Goal: Navigation & Orientation: Find specific page/section

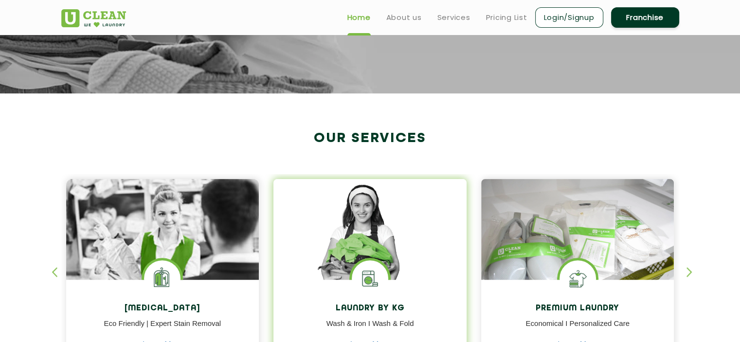
scroll to position [243, 0]
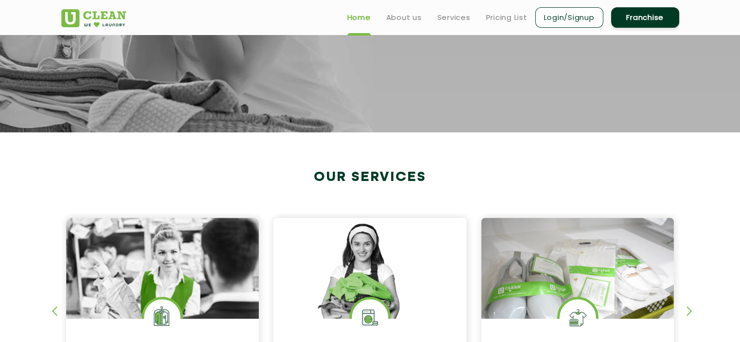
click at [405, 27] on ul "Home About us Services Pricing List Login/Signup Franchise" at bounding box center [510, 17] width 340 height 23
click at [408, 20] on link "About us" at bounding box center [404, 18] width 36 height 12
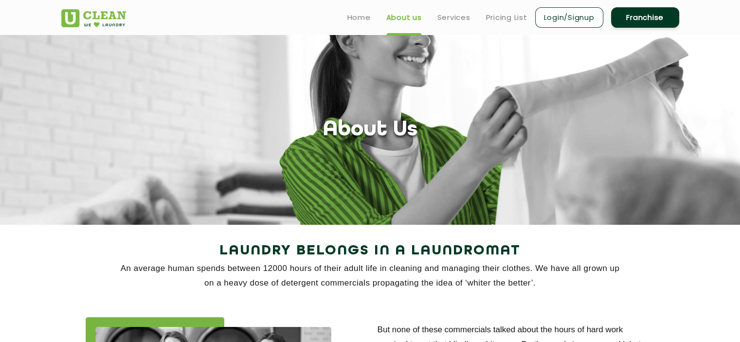
click at [432, 18] on ul "Home About us Services Pricing List Login/Signup Franchise" at bounding box center [510, 17] width 340 height 23
click at [438, 17] on link "Services" at bounding box center [453, 18] width 33 height 12
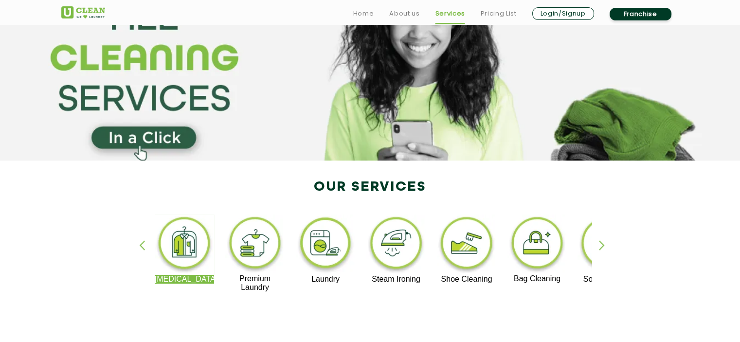
scroll to position [81, 0]
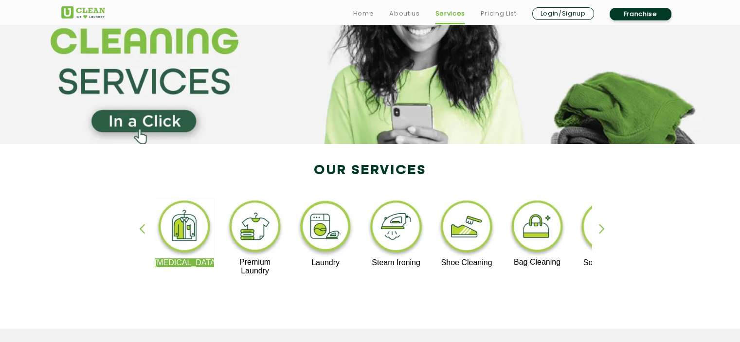
click at [603, 228] on div "button" at bounding box center [606, 237] width 15 height 27
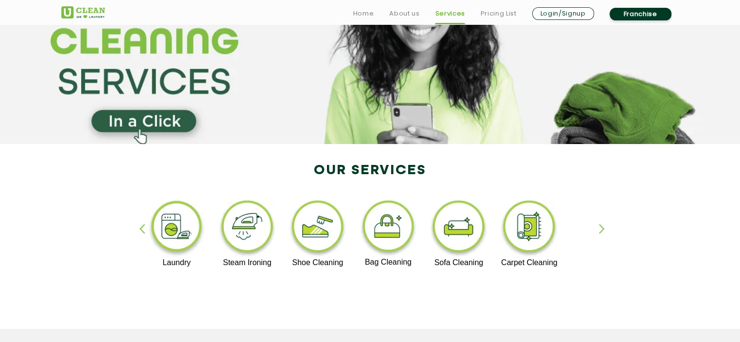
click at [141, 230] on div "button" at bounding box center [146, 237] width 15 height 27
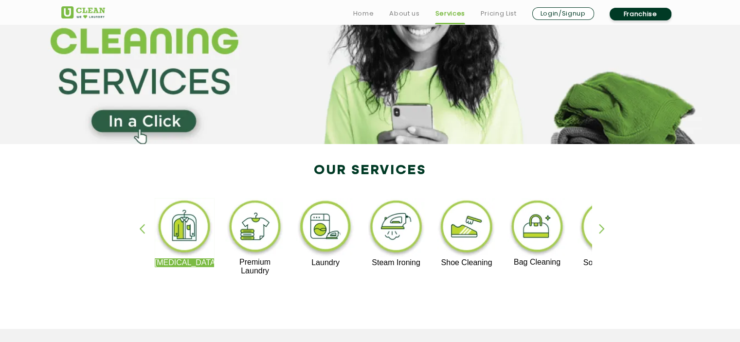
click at [602, 225] on div "button" at bounding box center [606, 237] width 15 height 27
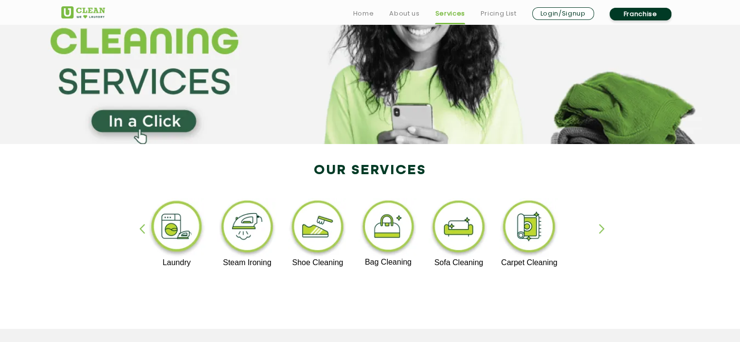
click at [174, 225] on img at bounding box center [177, 228] width 60 height 60
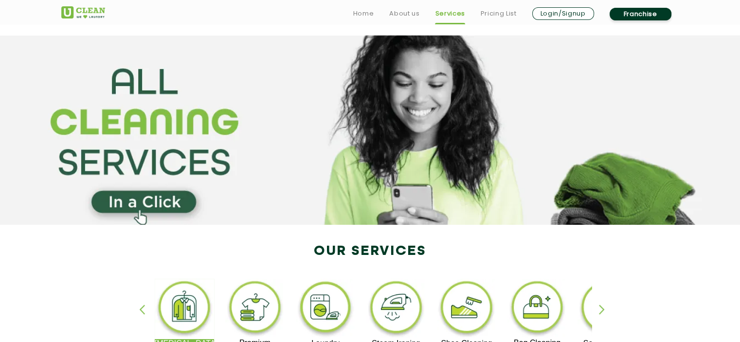
scroll to position [81, 0]
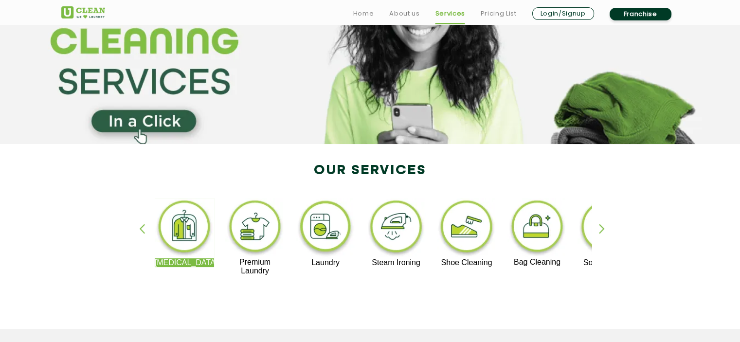
click at [602, 230] on div "button" at bounding box center [606, 237] width 15 height 27
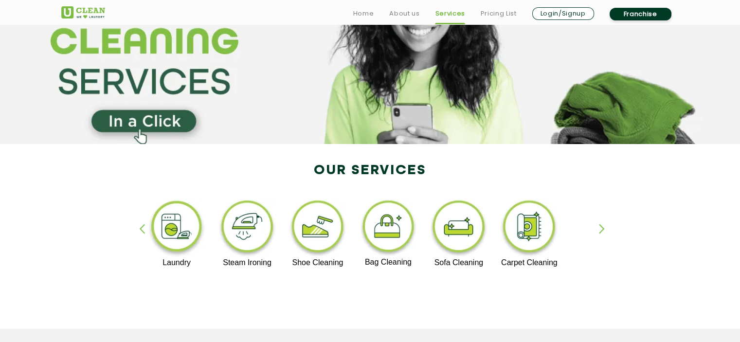
click at [146, 229] on div "button" at bounding box center [146, 237] width 15 height 27
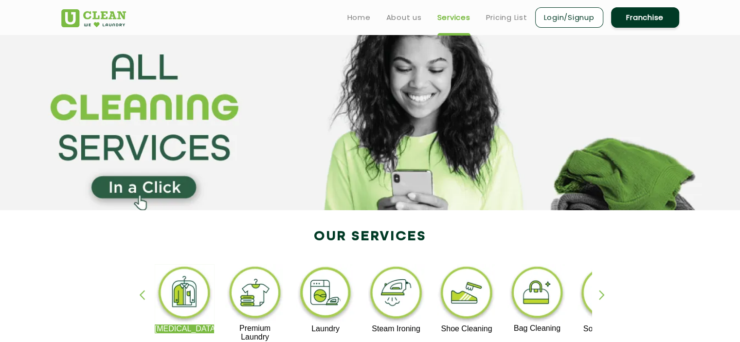
scroll to position [162, 0]
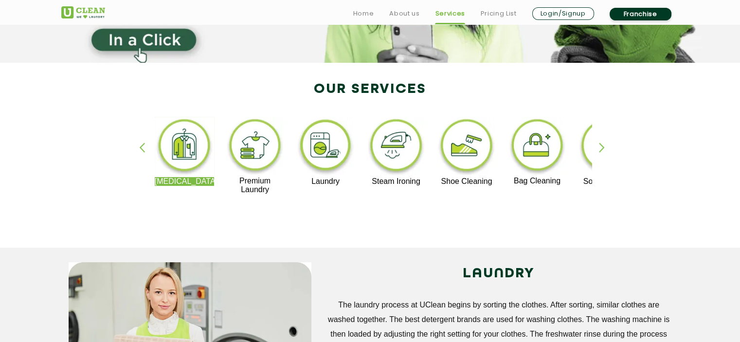
click at [601, 150] on div "button" at bounding box center [606, 156] width 15 height 27
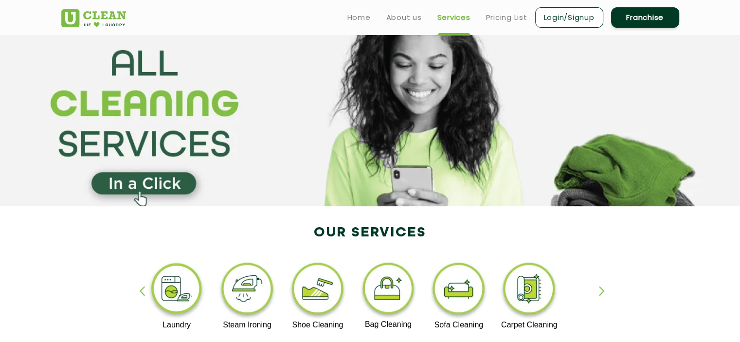
scroll to position [0, 0]
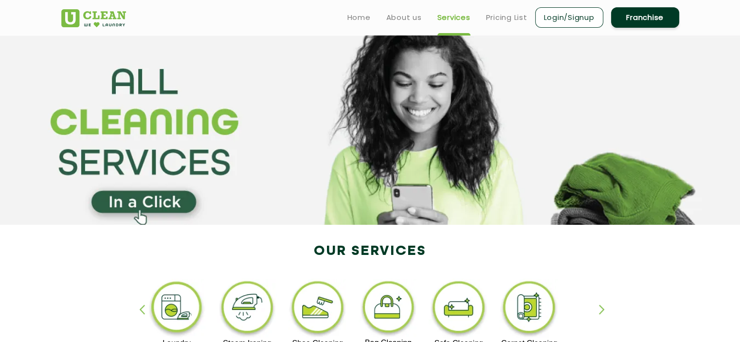
drag, startPoint x: 663, startPoint y: 158, endPoint x: 432, endPoint y: 161, distance: 230.7
click at [432, 161] on section at bounding box center [370, 130] width 740 height 190
click at [378, 17] on ul "Home About us Services Pricing List Login/Signup Franchise" at bounding box center [510, 17] width 340 height 23
click at [362, 19] on link "Home" at bounding box center [358, 18] width 23 height 12
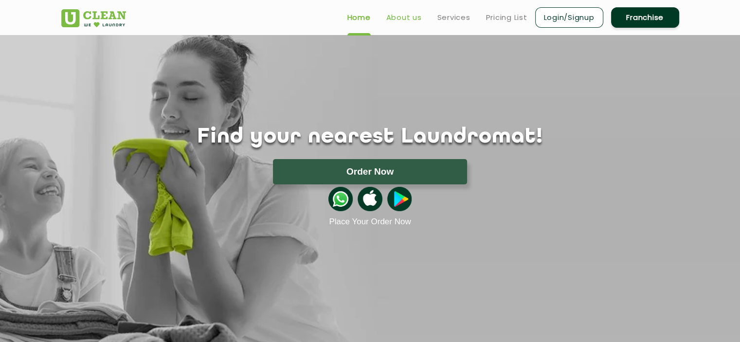
click at [407, 19] on link "About us" at bounding box center [404, 18] width 36 height 12
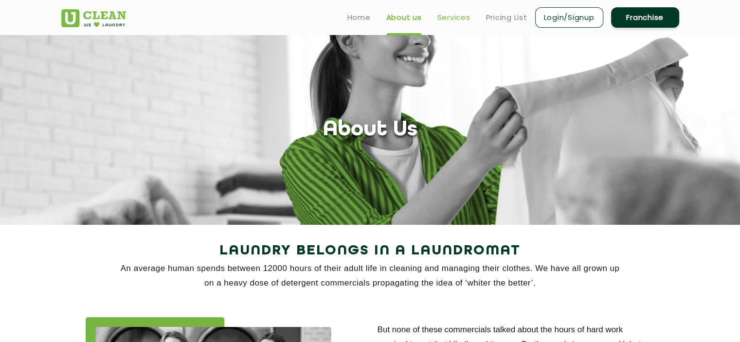
click at [452, 13] on link "Services" at bounding box center [453, 18] width 33 height 12
